Goal: Task Accomplishment & Management: Manage account settings

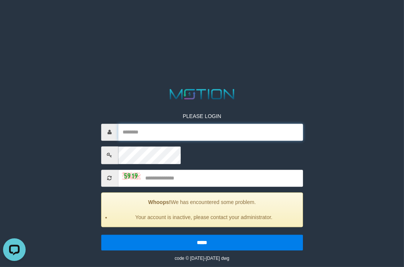
click at [200, 130] on input "text" at bounding box center [210, 132] width 185 height 17
type input "*******"
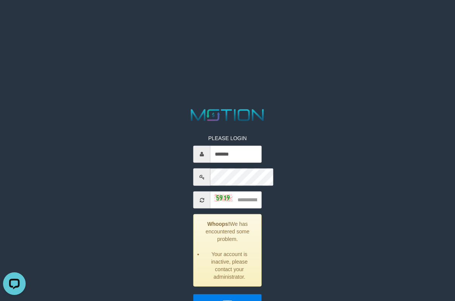
click at [214, 194] on img at bounding box center [223, 198] width 19 height 8
click at [238, 214] on div "Whoops! We has encountered some problem. Your account is inactive, please conta…" at bounding box center [227, 250] width 68 height 72
click at [246, 191] on input "text" at bounding box center [235, 199] width 51 height 17
type input "****"
click at [193, 267] on input "*****" at bounding box center [227, 302] width 68 height 16
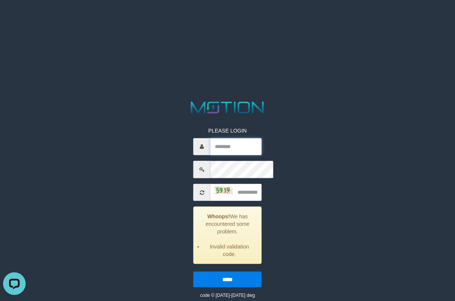
click at [223, 138] on input "text" at bounding box center [235, 146] width 51 height 17
type input "*******"
click at [214, 186] on img at bounding box center [223, 190] width 19 height 8
click at [229, 184] on input "text" at bounding box center [235, 192] width 51 height 17
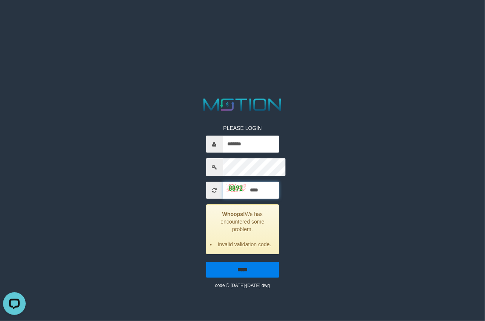
type input "****"
click at [238, 262] on input "*****" at bounding box center [242, 270] width 73 height 16
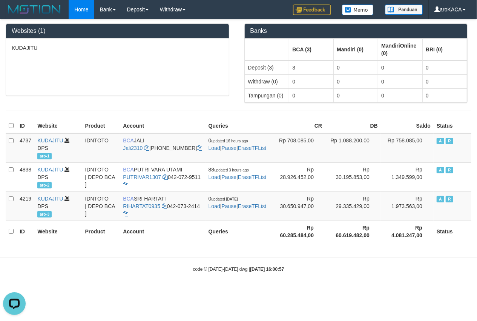
click at [0, 0] on li "PGA History" at bounding box center [0, 0] width 0 height 0
click at [191, 19] on li "Withdraw WD Fetch WD List Report Link History PGA History" at bounding box center [172, 9] width 37 height 19
click at [69, 19] on link "Home" at bounding box center [81, 9] width 25 height 19
click at [191, 19] on li "Withdraw WD Fetch WD List Report Link History PGA History" at bounding box center [172, 9] width 37 height 19
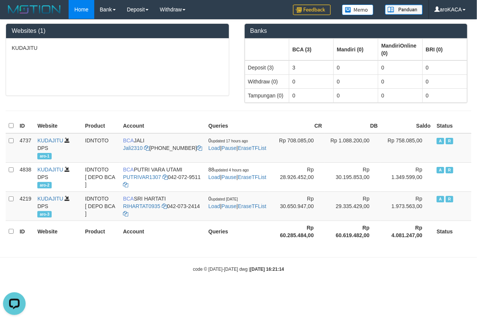
click at [0, 0] on li "PGA History" at bounding box center [0, 0] width 0 height 0
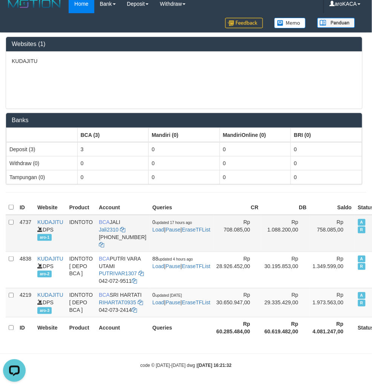
scroll to position [163, 0]
click at [149, 106] on div "KUDAJITU" at bounding box center [184, 80] width 356 height 57
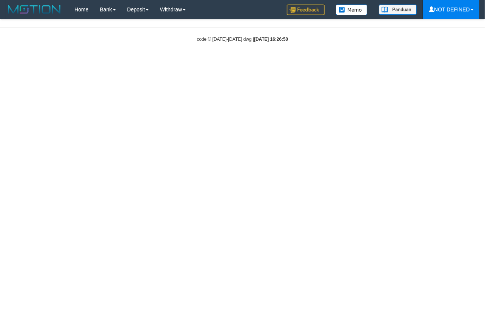
click at [423, 19] on link "NOT DEFINED" at bounding box center [451, 9] width 56 height 19
click at [0, 0] on link "My Profile" at bounding box center [0, 0] width 0 height 0
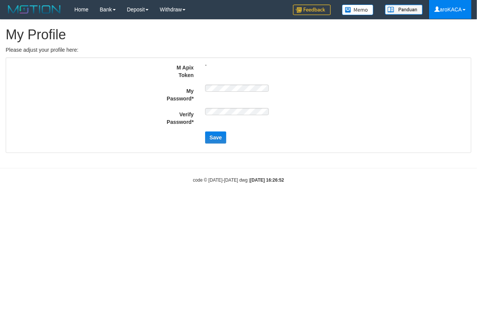
click at [0, 0] on li "WD Fetch" at bounding box center [0, 0] width 0 height 0
click at [0, 0] on li "WD List" at bounding box center [0, 0] width 0 height 0
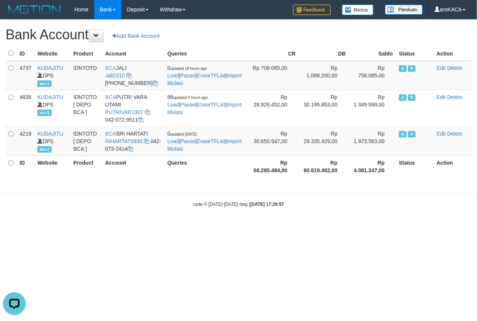
click at [0, 0] on li "Report Link" at bounding box center [0, 0] width 0 height 0
click at [342, 15] on img at bounding box center [358, 10] width 32 height 11
click at [0, 0] on li "History" at bounding box center [0, 0] width 0 height 0
click at [0, 0] on span "Toggle navigation" at bounding box center [0, 0] width 0 height 0
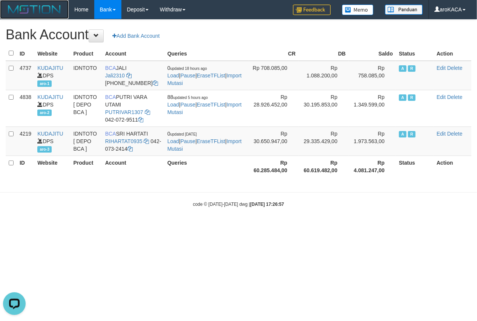
click at [53, 8] on img at bounding box center [34, 9] width 57 height 11
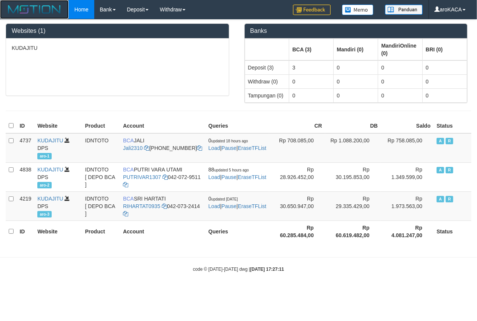
click at [53, 8] on img at bounding box center [34, 9] width 57 height 11
drag, startPoint x: 0, startPoint y: 0, endPoint x: 288, endPoint y: 51, distance: 292.8
click at [0, 0] on li at bounding box center [0, 0] width 0 height 0
click at [0, 0] on li "PGA History" at bounding box center [0, 0] width 0 height 0
click at [0, 0] on li at bounding box center [0, 0] width 0 height 0
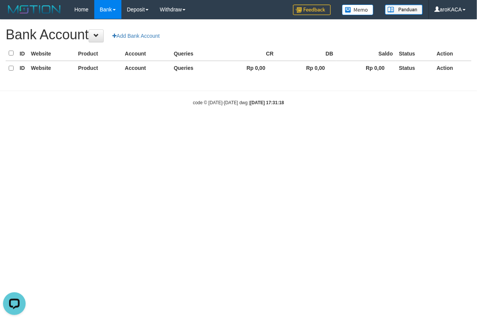
click at [154, 19] on li "Deposit DPS Fetch DPS List PGA History" at bounding box center [138, 9] width 33 height 19
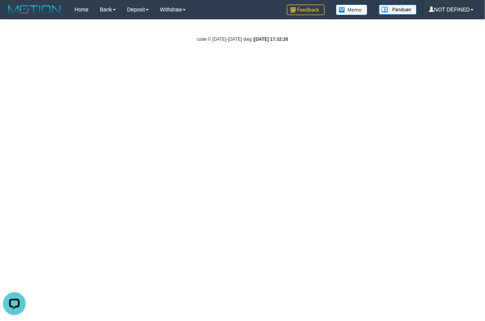
click at [0, 0] on li "PGA History" at bounding box center [0, 0] width 0 height 0
click at [0, 0] on li "Account List" at bounding box center [0, 0] width 0 height 0
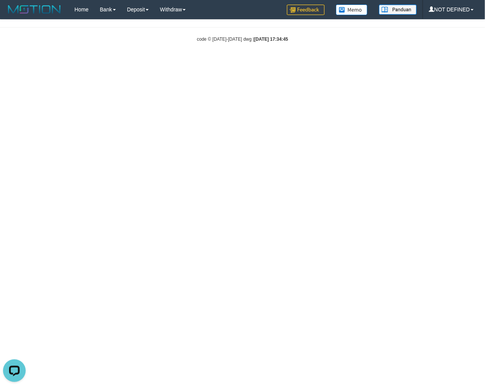
click at [0, 0] on button "×" at bounding box center [0, 0] width 0 height 0
click at [0, 0] on span "×" at bounding box center [0, 0] width 0 height 0
click at [0, 0] on button "Close" at bounding box center [0, 0] width 0 height 0
click at [0, 0] on span "Toggle navigation" at bounding box center [0, 0] width 0 height 0
